Goal: Transaction & Acquisition: Purchase product/service

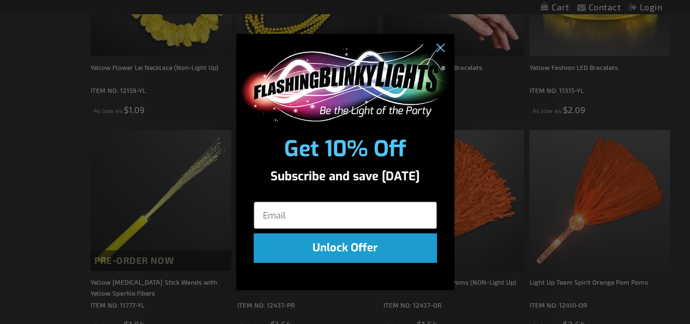
scroll to position [1911, 0]
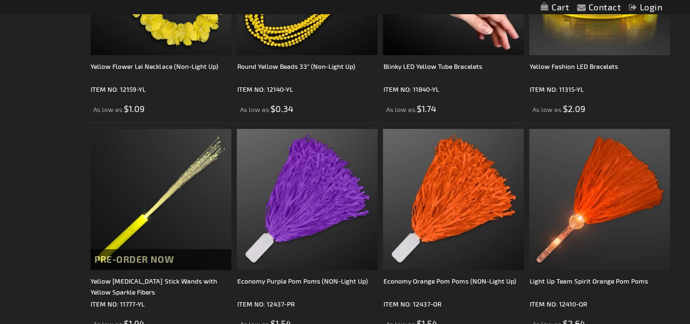
click at [228, 199] on div "Close dialog Get 10% Off Subscribe and save [DATE] Unlock Offer Submit" at bounding box center [345, 162] width 690 height 324
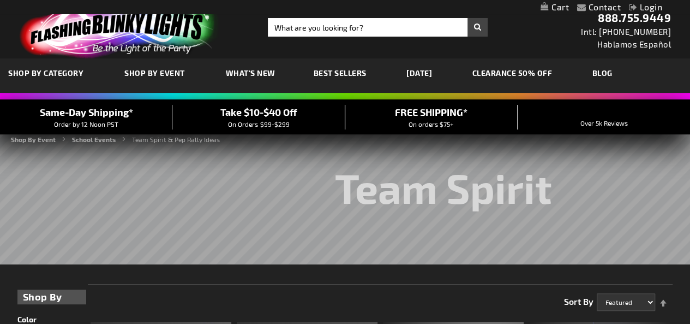
scroll to position [0, 0]
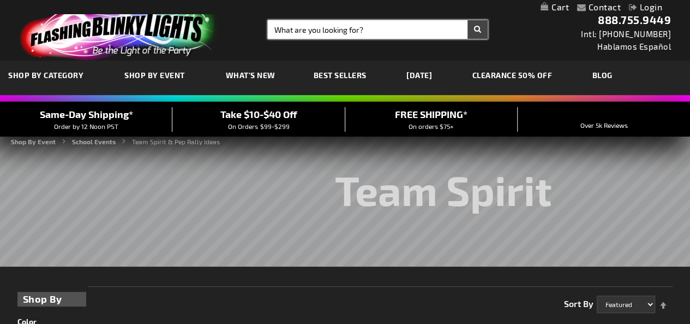
click at [291, 23] on input "Search" at bounding box center [378, 29] width 220 height 19
type input "s"
click at [468, 20] on button "Search" at bounding box center [478, 29] width 20 height 19
click at [323, 31] on input "foam finders" at bounding box center [378, 29] width 220 height 19
type input "foam finger"
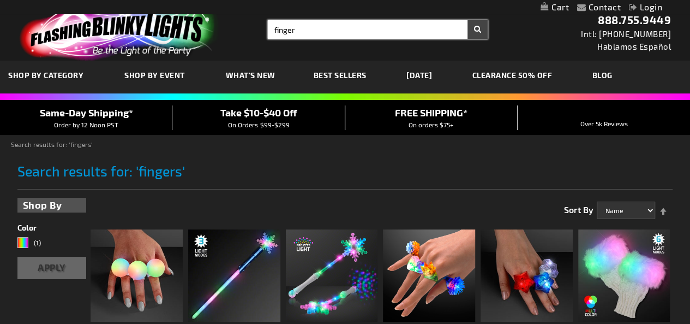
click at [314, 30] on input "finger" at bounding box center [378, 29] width 220 height 19
type input "f"
type input "d"
click at [468, 20] on button "Search" at bounding box center [478, 29] width 20 height 19
type input "foam fingers"
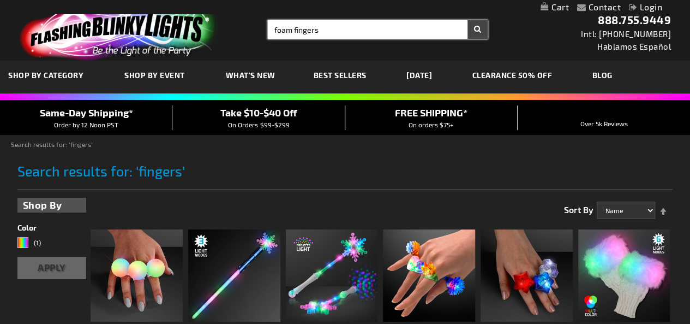
click at [468, 20] on button "Search" at bounding box center [478, 29] width 20 height 19
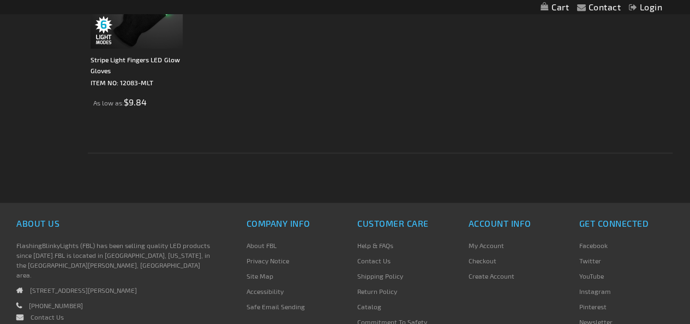
scroll to position [491, 0]
